Goal: Information Seeking & Learning: Learn about a topic

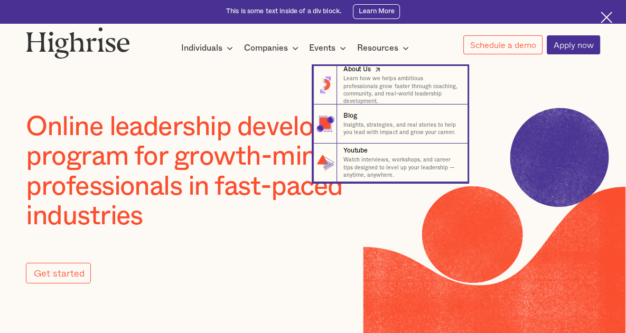
click at [370, 74] on div "About Us" at bounding box center [356, 69] width 27 height 9
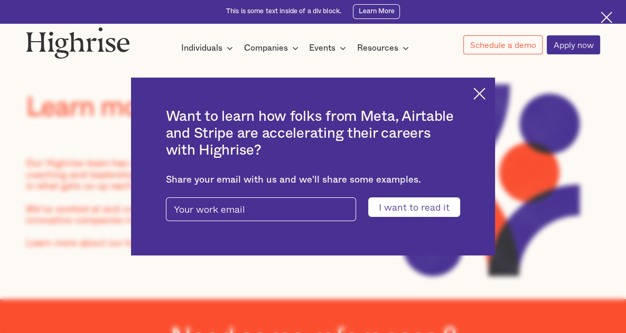
click at [485, 91] on img at bounding box center [479, 94] width 12 height 12
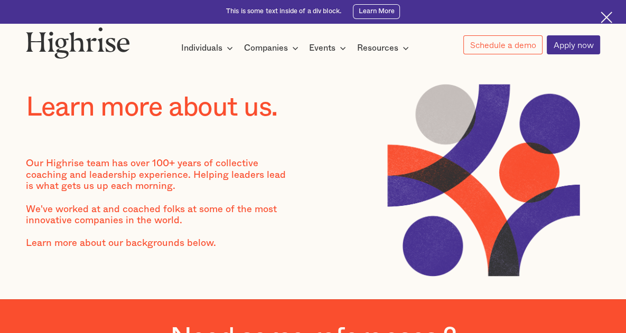
click at [610, 15] on img at bounding box center [606, 18] width 12 height 12
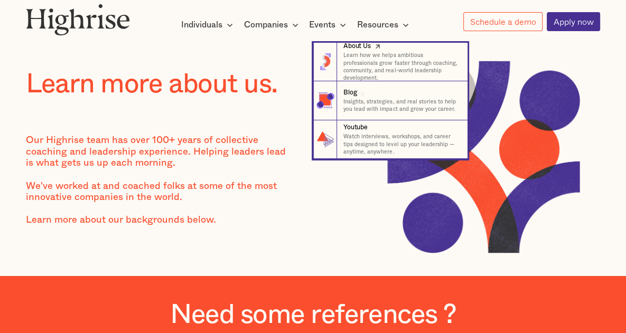
click at [374, 65] on p "Learn how we helps ambitious professionals grow faster through coaching, commun…" at bounding box center [401, 67] width 116 height 31
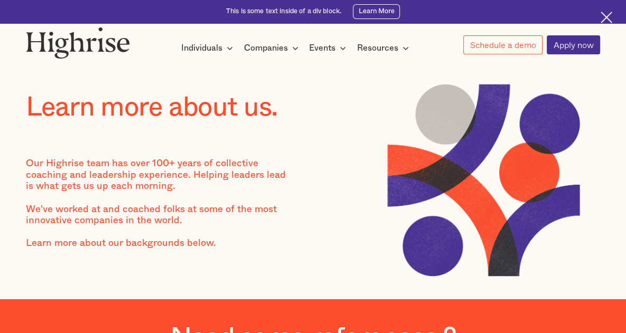
click at [604, 18] on img at bounding box center [606, 18] width 12 height 12
